Goal: Information Seeking & Learning: Learn about a topic

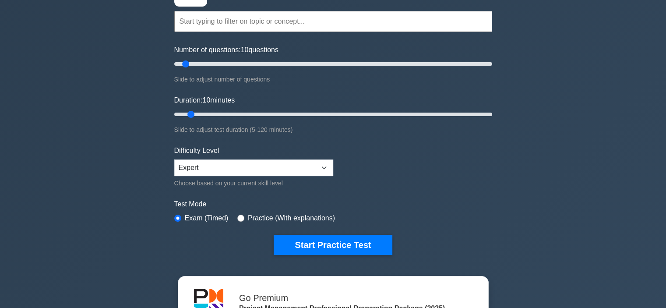
scroll to position [112, 0]
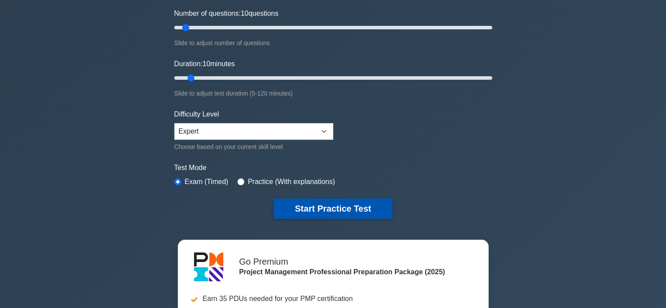
click at [338, 204] on button "Start Practice Test" at bounding box center [333, 208] width 118 height 20
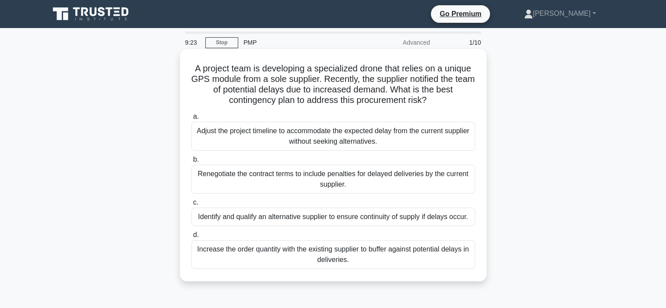
drag, startPoint x: 0, startPoint y: 0, endPoint x: 343, endPoint y: 157, distance: 377.4
click at [343, 157] on label "b. Renegotiate the contract terms to include penalties for delayed deliveries b…" at bounding box center [333, 173] width 284 height 39
click at [191, 157] on input "b. Renegotiate the contract terms to include penalties for delayed deliveries b…" at bounding box center [191, 160] width 0 height 6
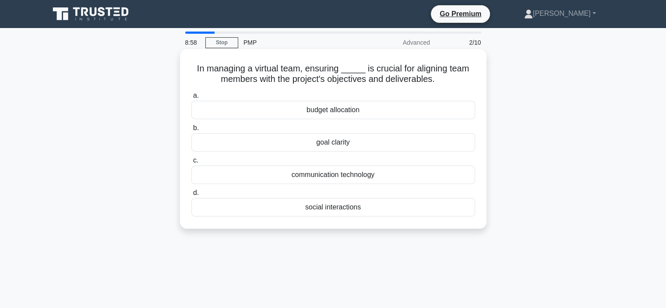
click at [339, 174] on div "communication technology" at bounding box center [333, 175] width 284 height 18
click at [191, 163] on input "c. communication technology" at bounding box center [191, 161] width 0 height 6
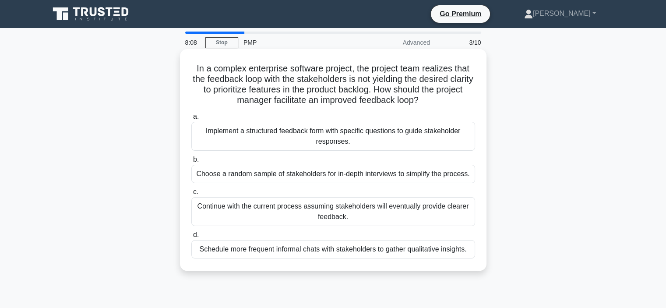
click at [349, 138] on div "Implement a structured feedback form with specific questions to guide stakehold…" at bounding box center [333, 136] width 284 height 29
click at [191, 120] on input "a. Implement a structured feedback form with specific questions to guide stakeh…" at bounding box center [191, 117] width 0 height 6
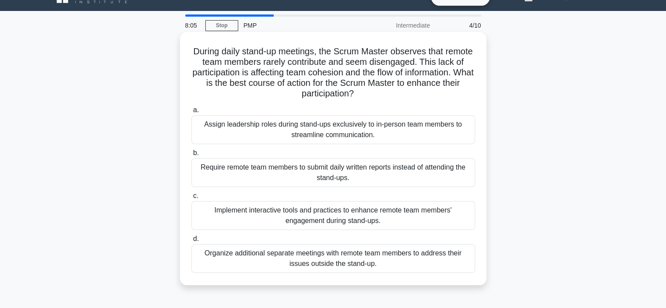
scroll to position [18, 0]
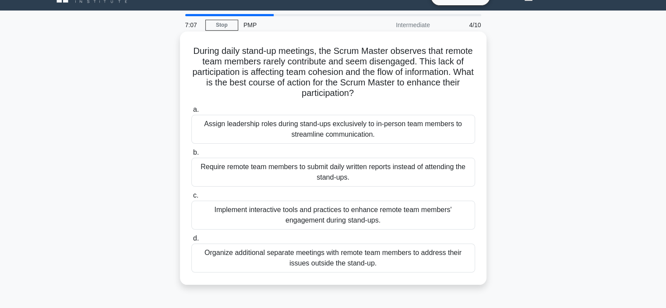
click at [381, 213] on div "Implement interactive tools and practices to enhance remote team members' engag…" at bounding box center [333, 215] width 284 height 29
click at [191, 198] on input "c. Implement interactive tools and practices to enhance remote team members' en…" at bounding box center [191, 196] width 0 height 6
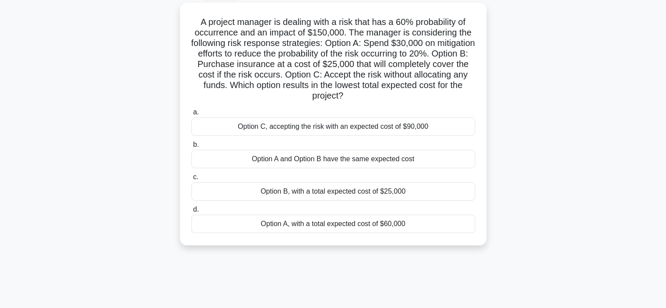
scroll to position [50, 0]
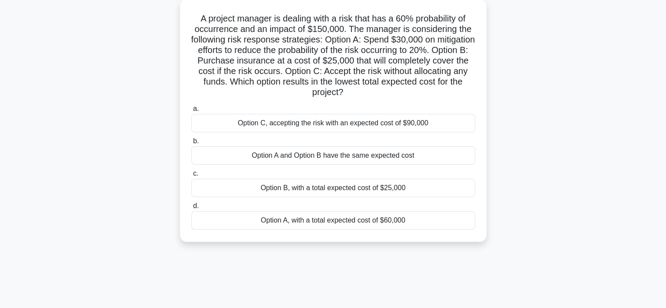
click at [367, 191] on div "Option B, with a total expected cost of $25,000" at bounding box center [333, 188] width 284 height 18
click at [191, 177] on input "c. Option B, with a total expected cost of $25,000" at bounding box center [191, 174] width 0 height 6
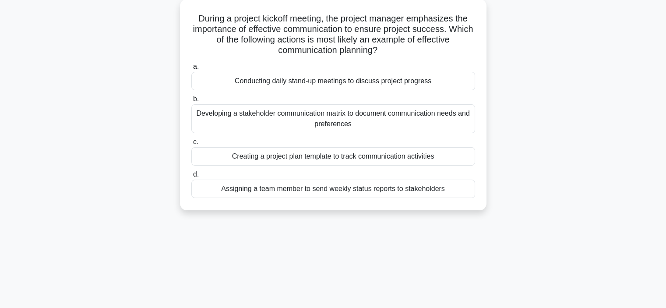
scroll to position [0, 0]
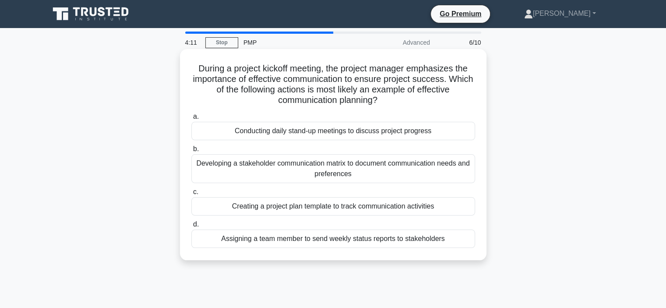
click at [379, 163] on div "Developing a stakeholder communication matrix to document communication needs a…" at bounding box center [333, 168] width 284 height 29
click at [191, 152] on input "b. Developing a stakeholder communication matrix to document communication need…" at bounding box center [191, 149] width 0 height 6
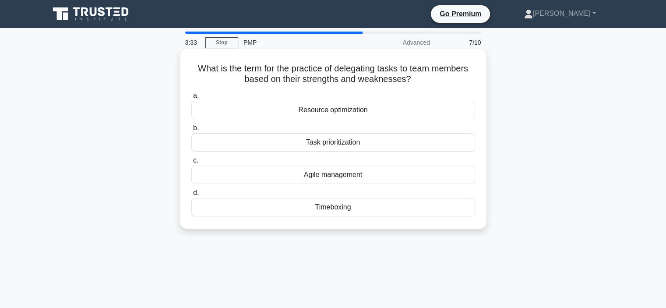
click at [342, 111] on div "Resource optimization" at bounding box center [333, 110] width 284 height 18
click at [191, 99] on input "a. Resource optimization" at bounding box center [191, 96] width 0 height 6
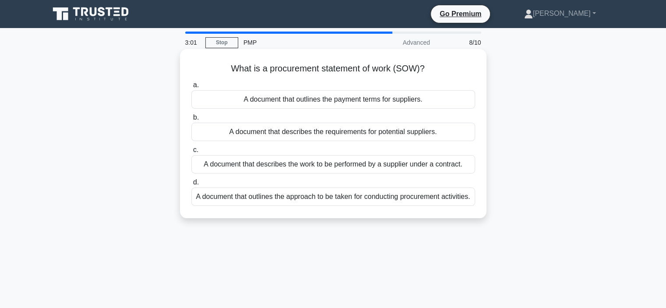
click at [324, 196] on div "A document that outlines the approach to be taken for conducting procurement ac…" at bounding box center [333, 197] width 284 height 18
click at [191, 185] on input "d. A document that outlines the approach to be taken for conducting procurement…" at bounding box center [191, 183] width 0 height 6
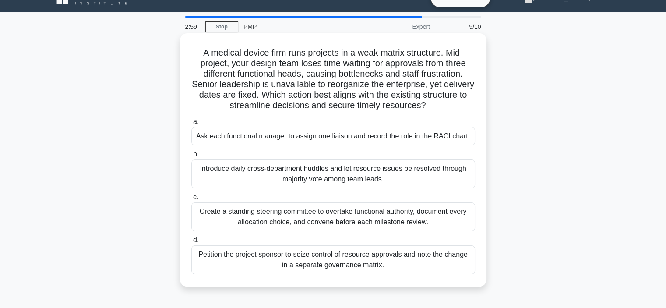
scroll to position [17, 0]
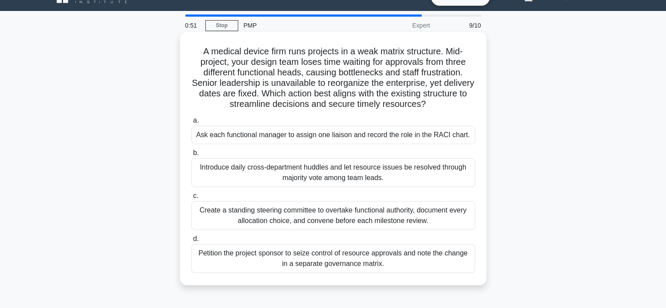
click at [389, 221] on div "Create a standing steering committee to overtake functional authority, document…" at bounding box center [333, 215] width 284 height 29
click at [191, 199] on input "c. Create a standing steering committee to overtake functional authority, docum…" at bounding box center [191, 196] width 0 height 6
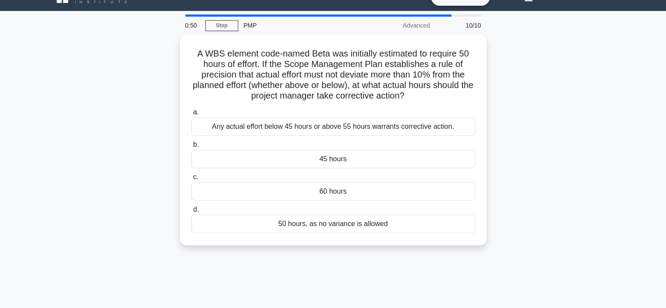
scroll to position [0, 0]
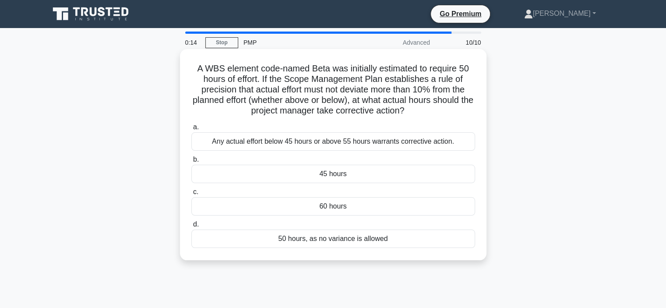
click at [338, 177] on div "45 hours" at bounding box center [333, 174] width 284 height 18
click at [191, 163] on input "b. 45 hours" at bounding box center [191, 160] width 0 height 6
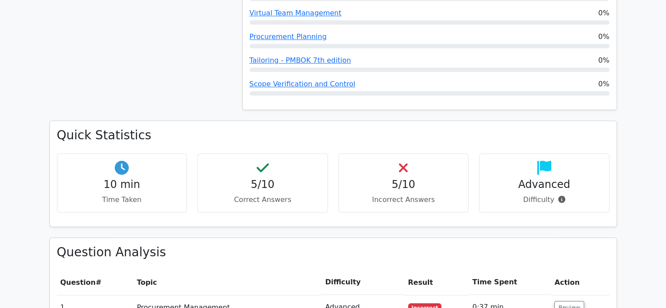
scroll to position [535, 0]
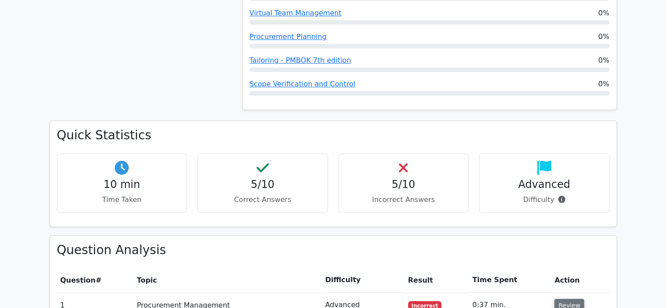
click at [567, 299] on button "Review" at bounding box center [570, 306] width 30 height 14
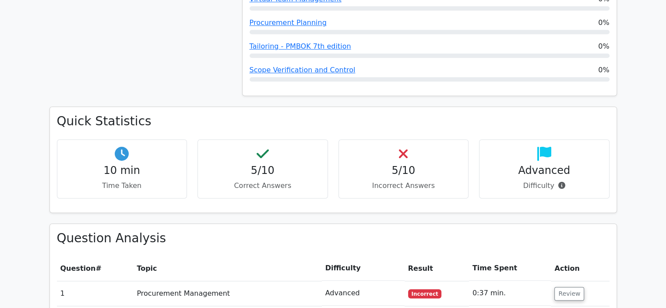
scroll to position [541, 0]
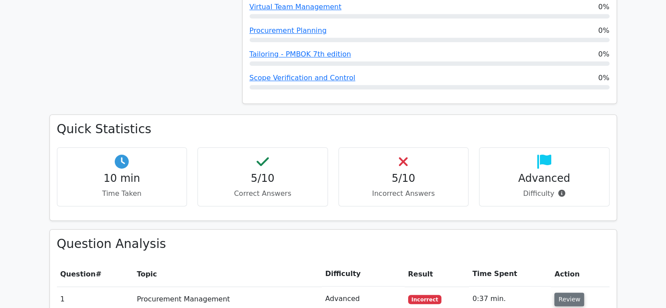
click at [570, 293] on button "Review" at bounding box center [570, 300] width 30 height 14
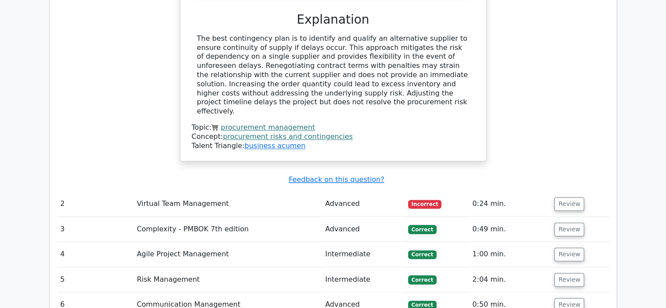
scroll to position [1076, 0]
click at [567, 197] on button "Review" at bounding box center [570, 204] width 30 height 14
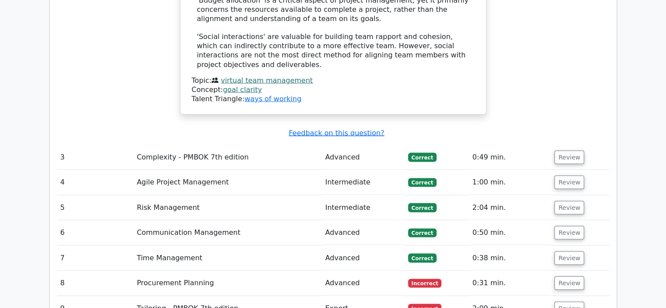
scroll to position [1607, 0]
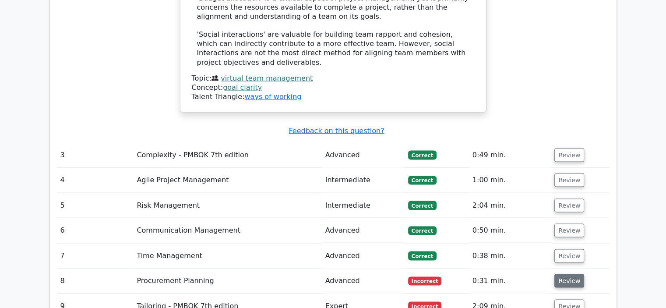
click at [570, 274] on button "Review" at bounding box center [570, 281] width 30 height 14
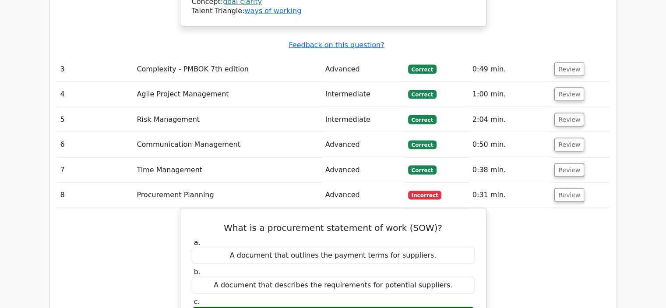
scroll to position [1701, 0]
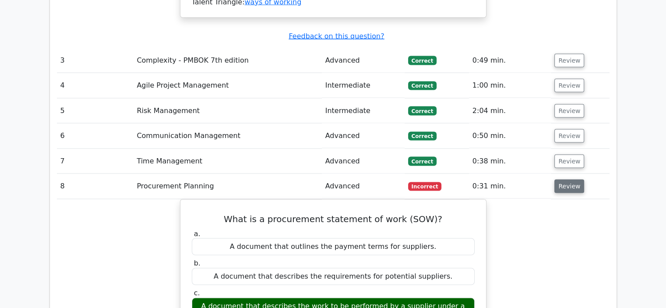
click at [567, 180] on button "Review" at bounding box center [570, 187] width 30 height 14
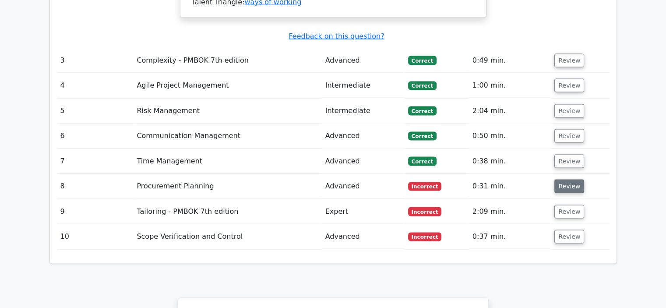
click at [568, 180] on button "Review" at bounding box center [570, 187] width 30 height 14
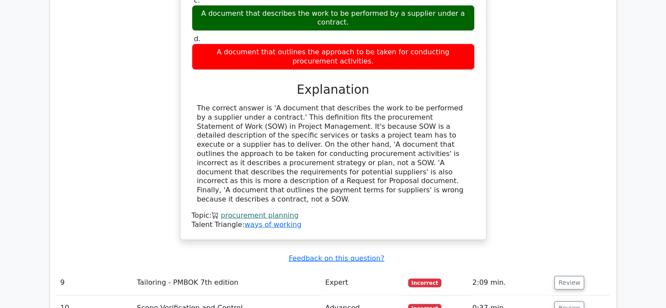
scroll to position [2010, 0]
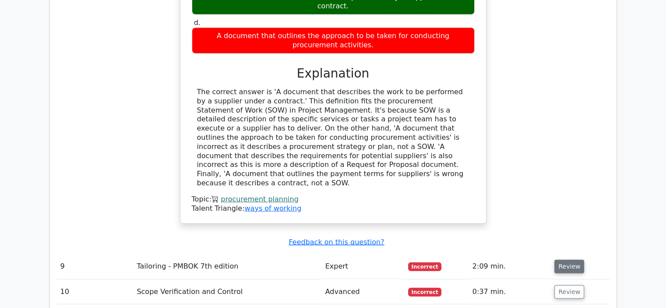
click at [564, 260] on button "Review" at bounding box center [570, 267] width 30 height 14
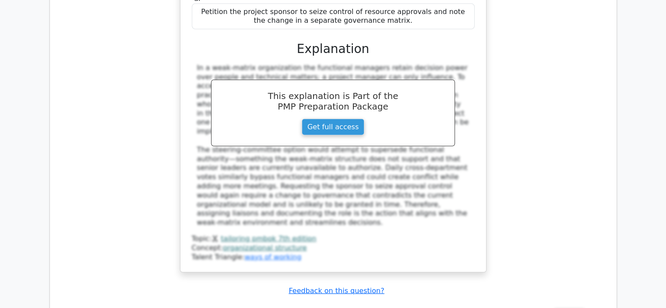
scroll to position [2520, 0]
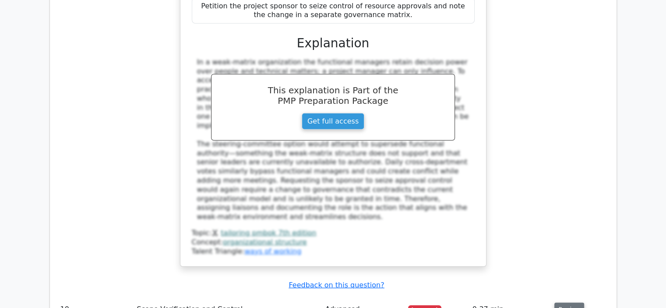
click at [568, 303] on button "Review" at bounding box center [570, 310] width 30 height 14
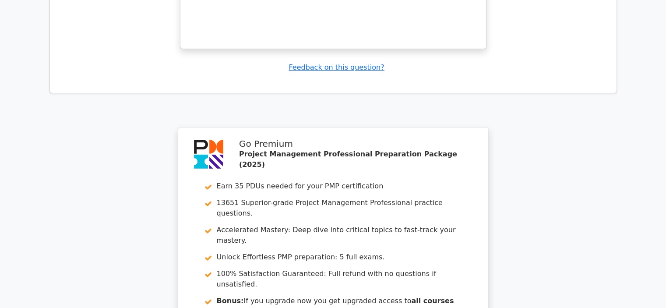
scroll to position [3191, 0]
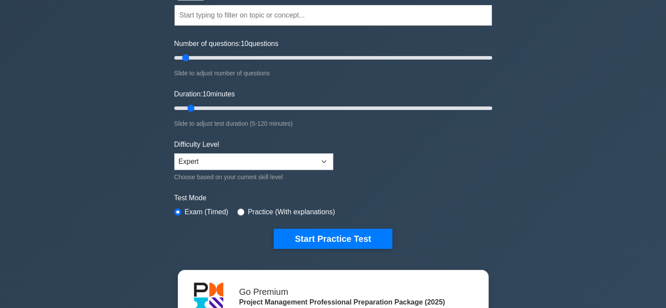
scroll to position [88, 0]
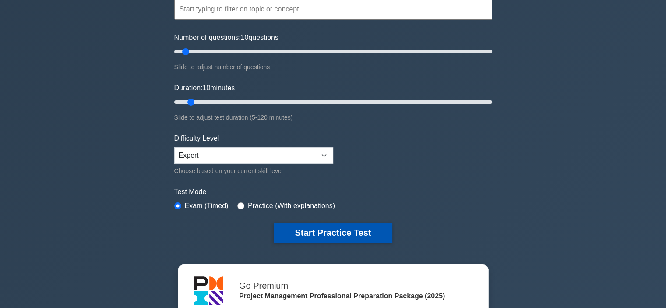
click at [337, 226] on button "Start Practice Test" at bounding box center [333, 233] width 118 height 20
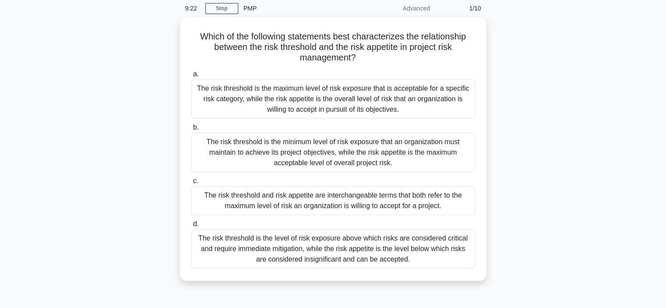
scroll to position [32, 0]
click at [383, 100] on div "The risk threshold is the maximum level of risk exposure that is acceptable for…" at bounding box center [333, 99] width 284 height 39
click at [191, 78] on input "a. The risk threshold is the maximum level of risk exposure that is acceptable …" at bounding box center [191, 75] width 0 height 6
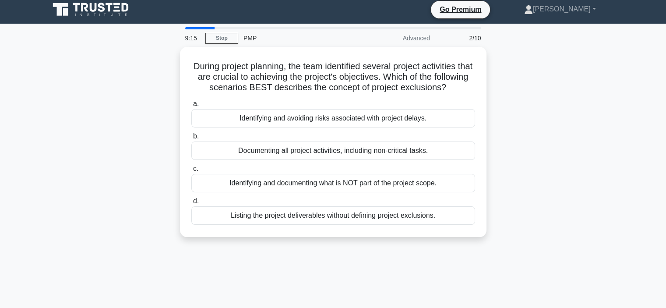
scroll to position [0, 0]
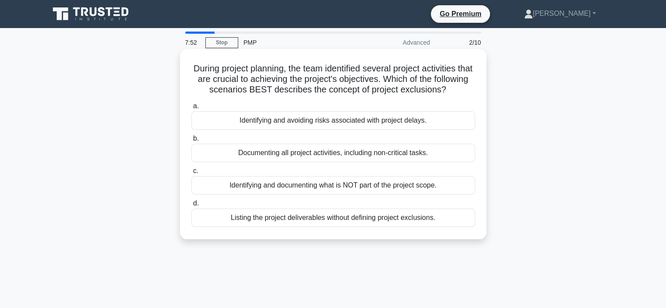
click at [350, 195] on div "Identifying and documenting what is NOT part of the project scope." at bounding box center [333, 185] width 284 height 18
click at [191, 174] on input "c. Identifying and documenting what is NOT part of the project scope." at bounding box center [191, 171] width 0 height 6
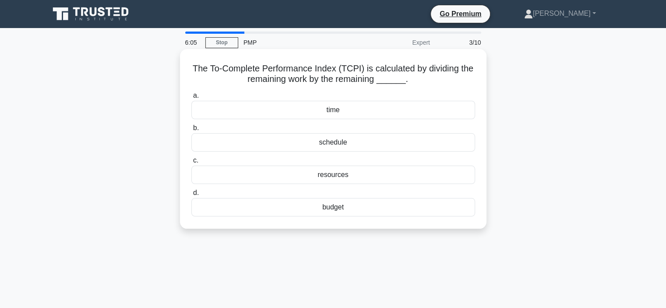
click at [341, 113] on div "time" at bounding box center [333, 110] width 284 height 18
click at [191, 99] on input "a. time" at bounding box center [191, 96] width 0 height 6
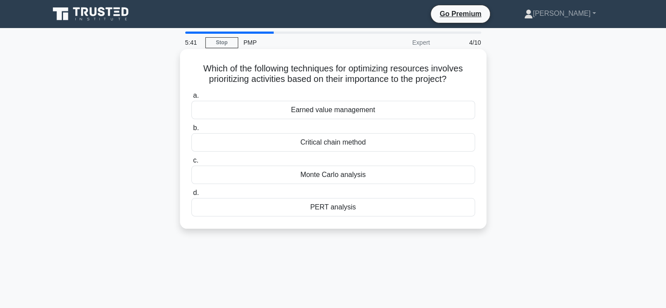
click at [342, 142] on div "Critical chain method" at bounding box center [333, 142] width 284 height 18
click at [191, 131] on input "b. Critical chain method" at bounding box center [191, 128] width 0 height 6
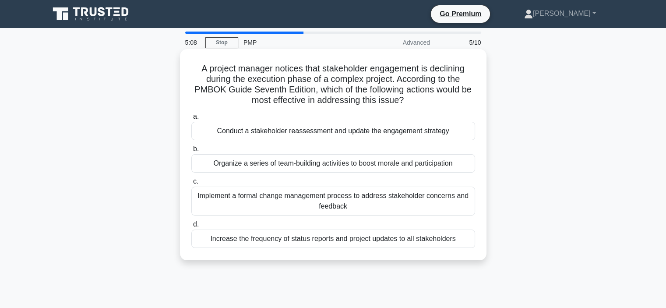
click at [372, 133] on div "Conduct a stakeholder reassessment and update the engagement strategy" at bounding box center [333, 131] width 284 height 18
click at [191, 120] on input "a. Conduct a stakeholder reassessment and update the engagement strategy" at bounding box center [191, 117] width 0 height 6
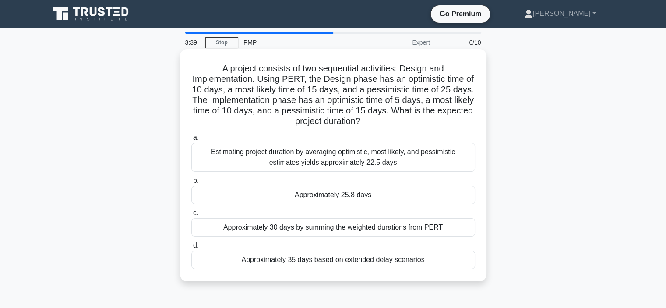
click at [364, 194] on div "Approximately 25.8 days" at bounding box center [333, 195] width 284 height 18
click at [191, 184] on input "b. Approximately 25.8 days" at bounding box center [191, 181] width 0 height 6
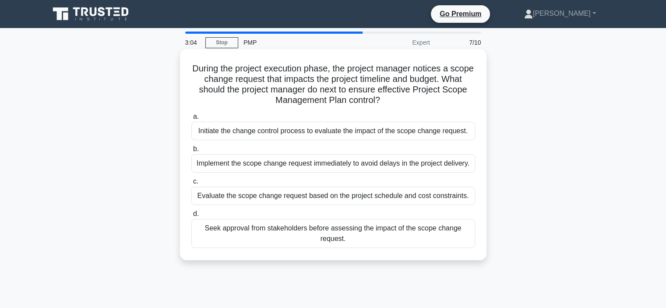
click at [386, 133] on div "Initiate the change control process to evaluate the impact of the scope change …" at bounding box center [333, 131] width 284 height 18
click at [191, 120] on input "a. Initiate the change control process to evaluate the impact of the scope chan…" at bounding box center [191, 117] width 0 height 6
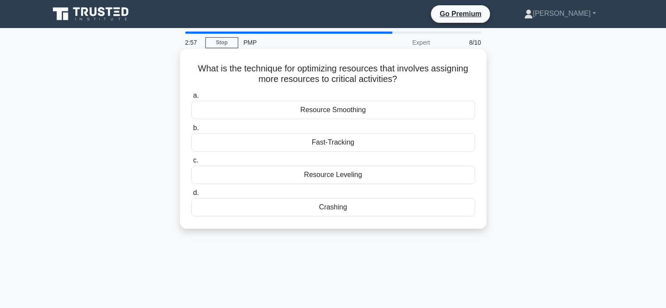
click at [332, 209] on div "Crashing" at bounding box center [333, 207] width 284 height 18
click at [191, 196] on input "d. Crashing" at bounding box center [191, 193] width 0 height 6
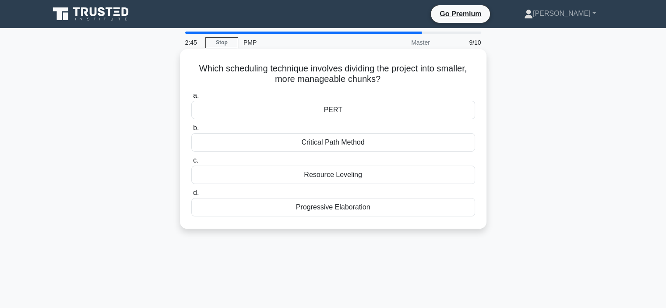
click at [338, 212] on div "Progressive Elaboration" at bounding box center [333, 207] width 284 height 18
click at [191, 196] on input "d. Progressive Elaboration" at bounding box center [191, 193] width 0 height 6
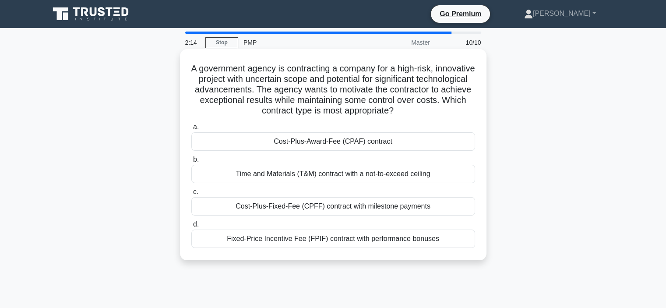
click at [342, 241] on div "Fixed-Price Incentive Fee (FPIF) contract with performance bonuses" at bounding box center [333, 239] width 284 height 18
click at [191, 227] on input "d. Fixed-Price Incentive Fee (FPIF) contract with performance bonuses" at bounding box center [191, 225] width 0 height 6
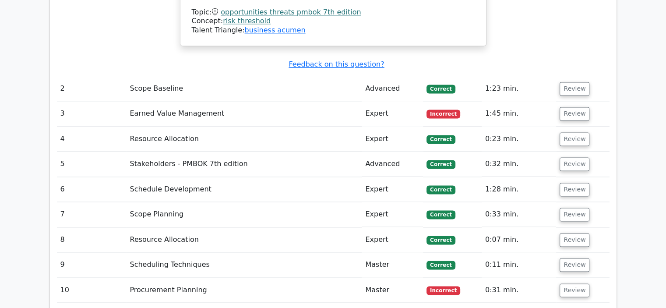
scroll to position [1216, 0]
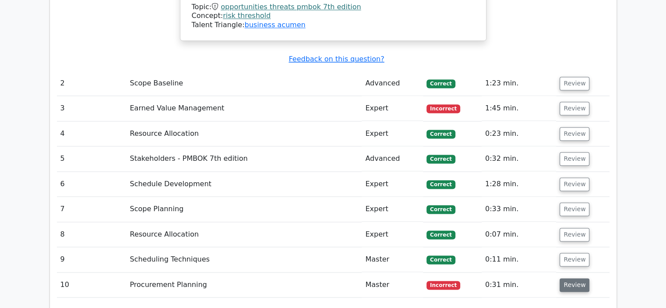
click at [573, 278] on button "Review" at bounding box center [575, 285] width 30 height 14
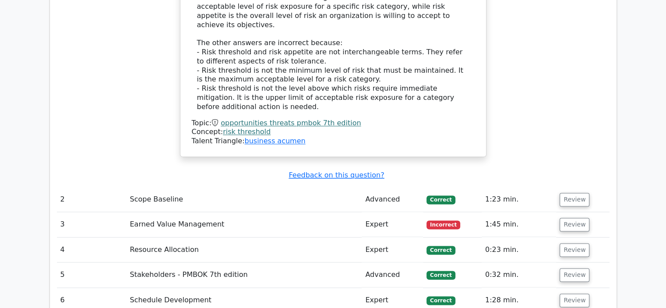
scroll to position [1099, 0]
click at [568, 219] on button "Review" at bounding box center [575, 226] width 30 height 14
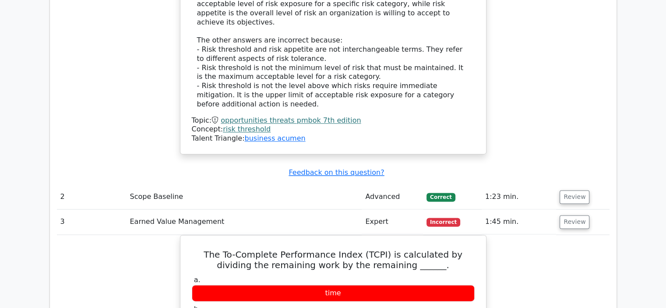
scroll to position [1163, 0]
